Goal: Entertainment & Leisure: Consume media (video, audio)

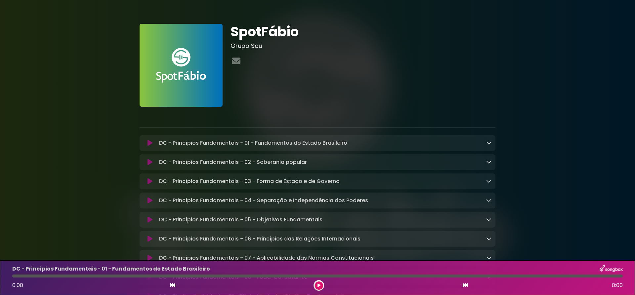
click at [148, 145] on icon at bounding box center [149, 143] width 5 height 7
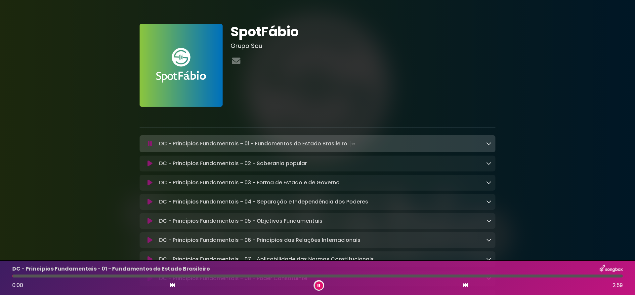
click at [492, 148] on div "DC - Princípios Fundamentais - 01 - Fundamentos do Estado Brasileiro Loading Tr…" at bounding box center [318, 143] width 356 height 9
click at [487, 144] on icon at bounding box center [488, 143] width 5 height 5
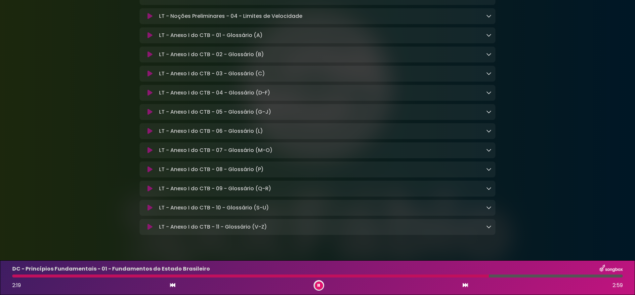
scroll to position [5315, 0]
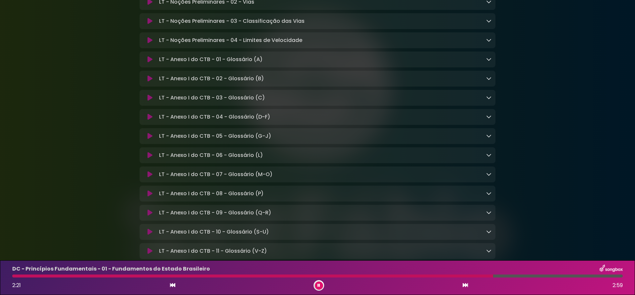
click at [422, 63] on div "LT - Anexo I do CTB - 01 - Glossário (A) Loading Track..." at bounding box center [323, 60] width 335 height 8
click at [473, 63] on div "LT - Anexo I do CTB - 01 - Glossário (A) Loading Track..." at bounding box center [323, 60] width 335 height 8
click at [489, 62] on icon at bounding box center [488, 59] width 5 height 5
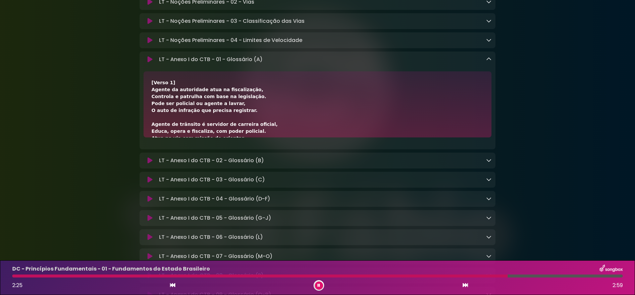
click at [489, 62] on icon at bounding box center [488, 59] width 5 height 5
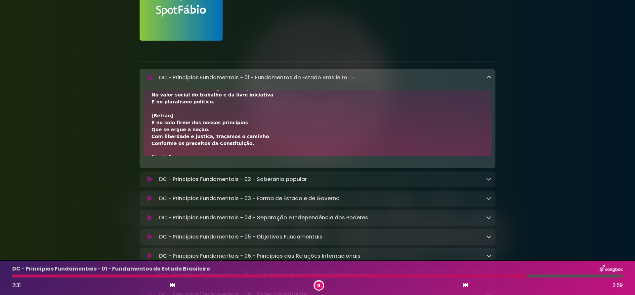
scroll to position [132, 0]
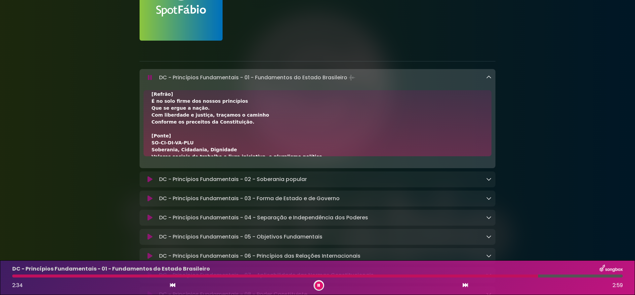
drag, startPoint x: 239, startPoint y: 275, endPoint x: 204, endPoint y: 278, distance: 34.8
click at [208, 277] on div at bounding box center [275, 276] width 526 height 3
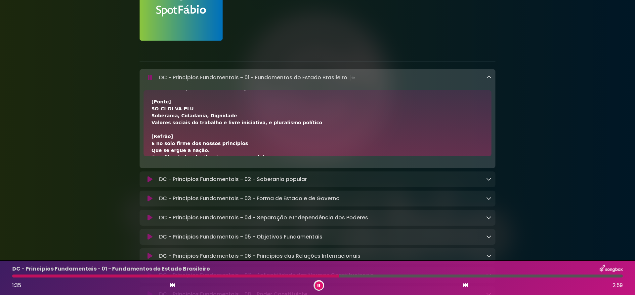
scroll to position [165, 0]
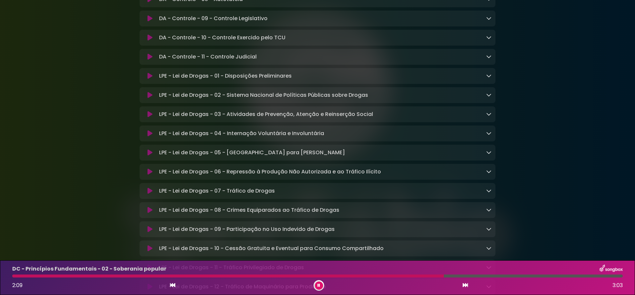
scroll to position [1901, 0]
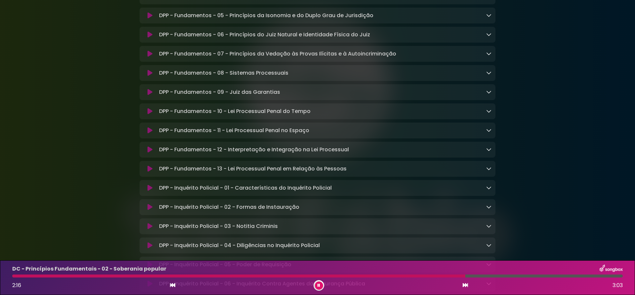
click at [321, 289] on button at bounding box center [319, 286] width 8 height 8
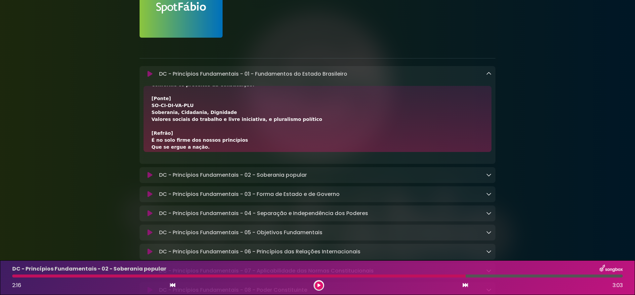
scroll to position [0, 0]
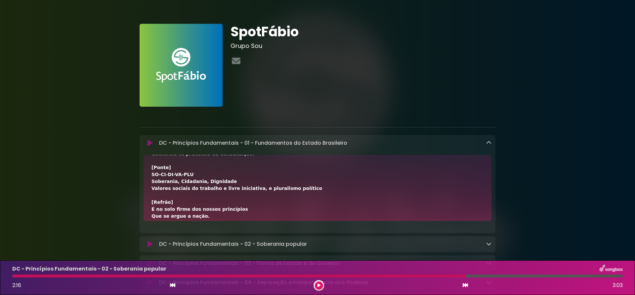
click at [155, 34] on img at bounding box center [181, 65] width 83 height 83
click at [235, 62] on icon at bounding box center [235, 61] width 11 height 9
